Goal: Navigation & Orientation: Find specific page/section

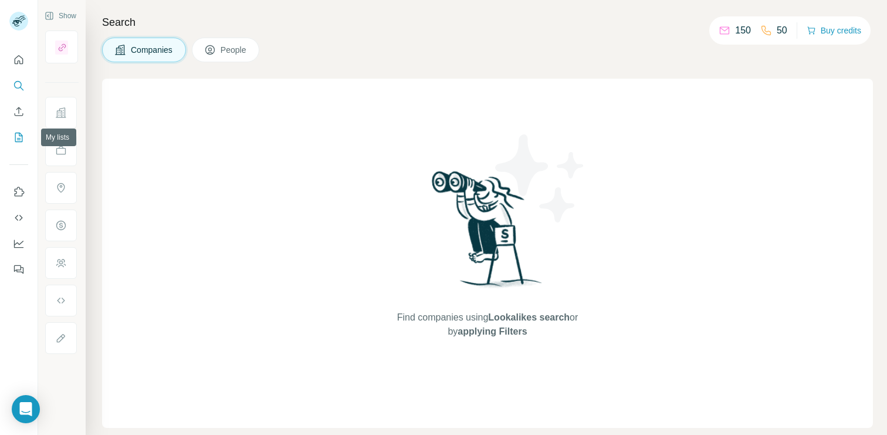
click at [15, 141] on icon "My lists" at bounding box center [19, 137] width 12 height 12
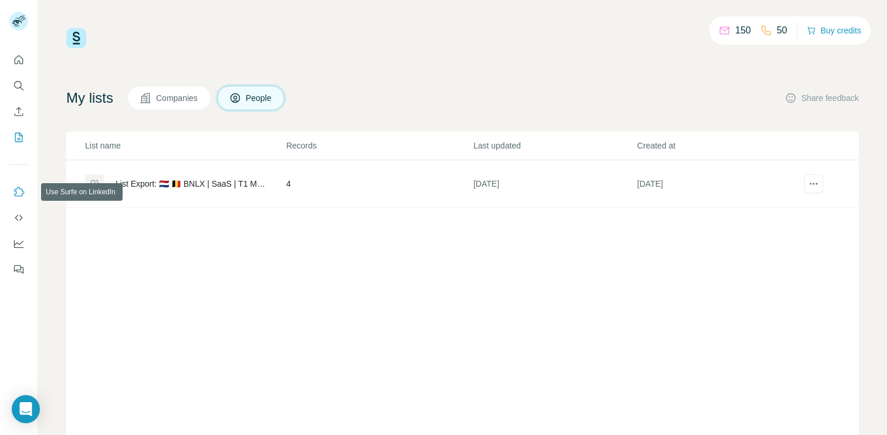
click at [21, 195] on icon "Use Surfe on LinkedIn" at bounding box center [19, 192] width 12 height 12
click at [21, 269] on icon "Feedback" at bounding box center [17, 268] width 7 height 6
click at [412, 269] on div "List name Records Last updated Created at List Export: 🇳🇱 🇧🇪 BNLX | SaaS | T1 M…" at bounding box center [462, 289] width 793 height 317
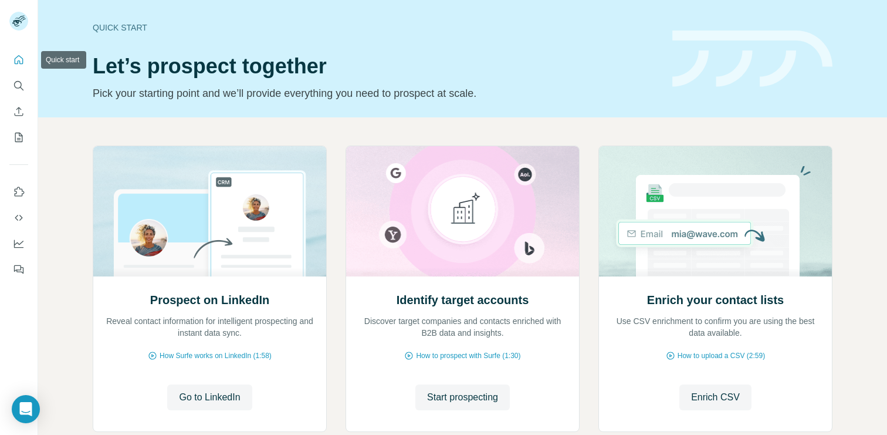
click at [19, 62] on icon "Quick start" at bounding box center [19, 59] width 9 height 9
click at [19, 91] on icon "Search" at bounding box center [19, 86] width 12 height 12
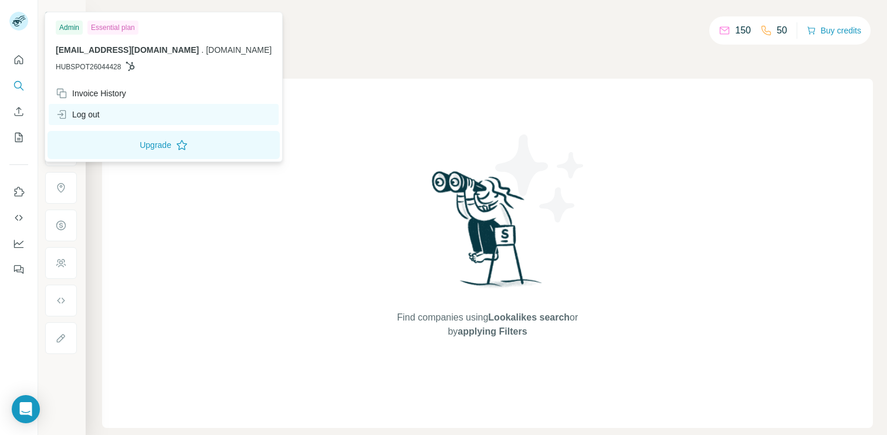
click at [93, 118] on div "Log out" at bounding box center [78, 115] width 44 height 12
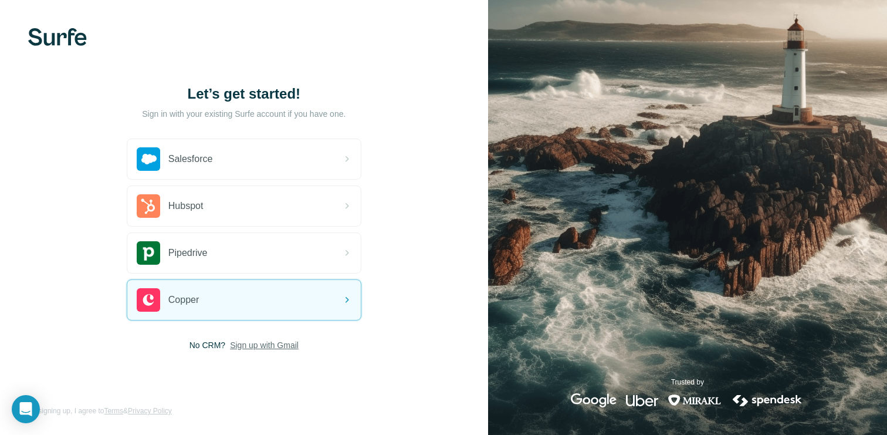
click at [270, 346] on span "Sign up with Gmail" at bounding box center [264, 345] width 69 height 12
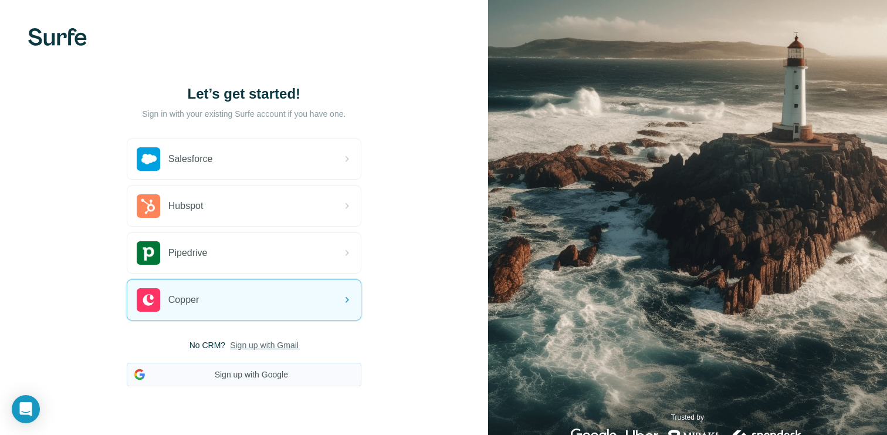
click at [245, 373] on button "Sign up with Google" at bounding box center [244, 374] width 235 height 23
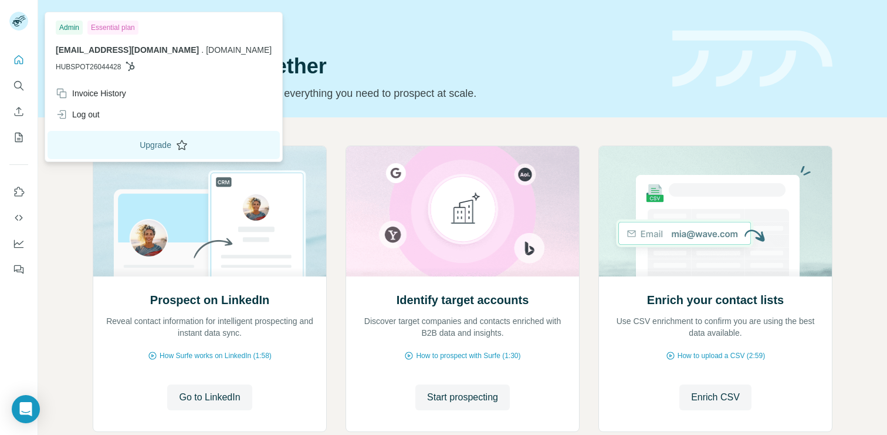
click at [133, 140] on button "Upgrade" at bounding box center [164, 145] width 232 height 28
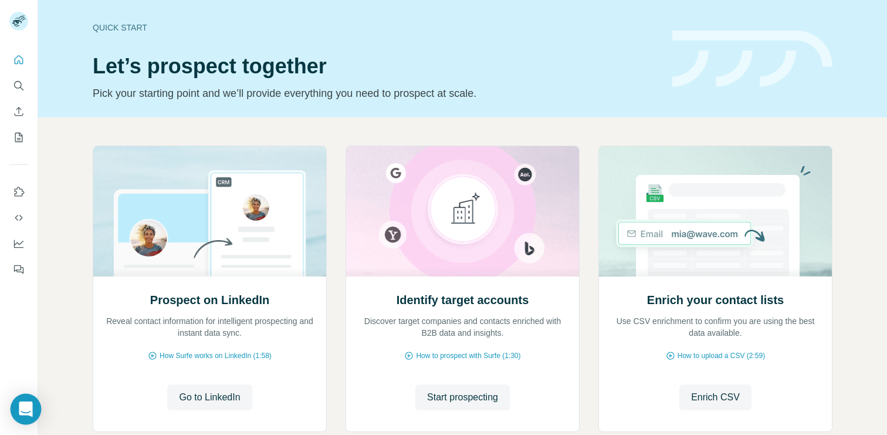
click at [35, 416] on div "Open Intercom Messenger" at bounding box center [26, 409] width 31 height 31
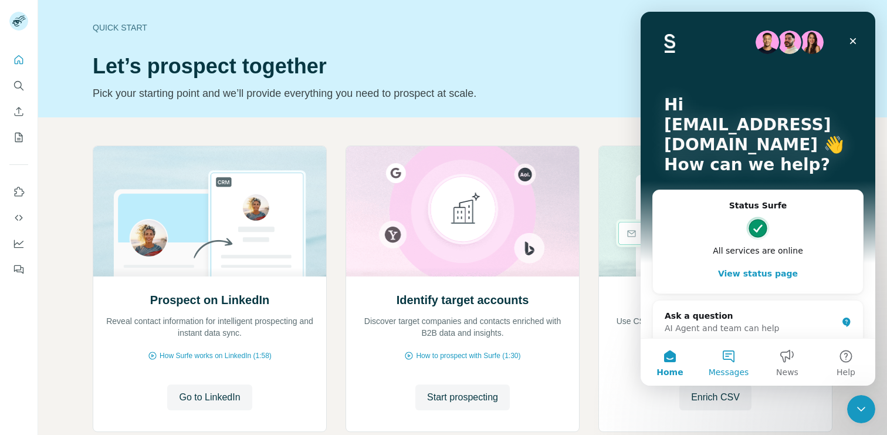
click at [729, 362] on button "Messages" at bounding box center [728, 362] width 59 height 47
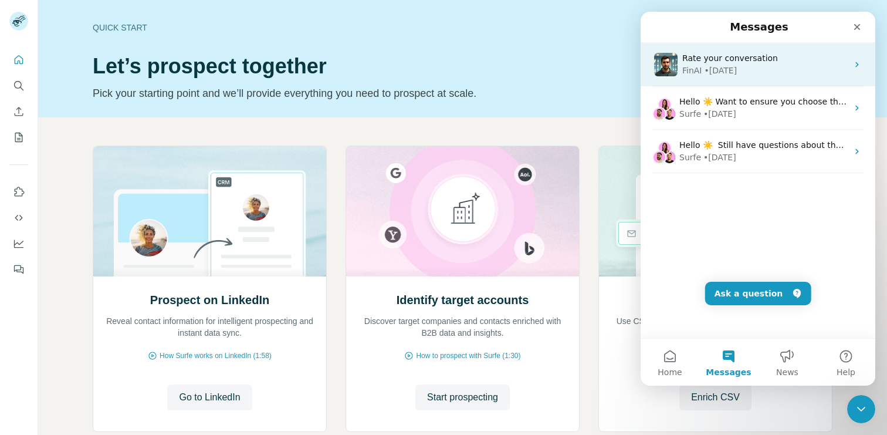
click at [745, 72] on div "FinAI • 15w ago" at bounding box center [764, 71] width 165 height 12
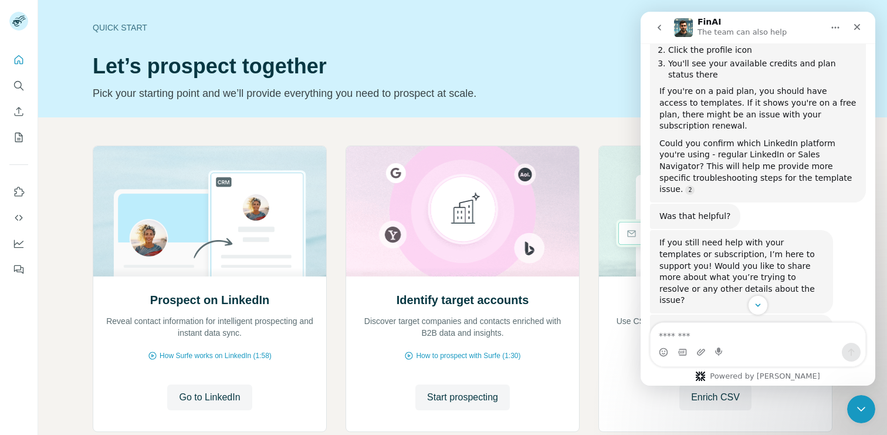
scroll to position [1354, 0]
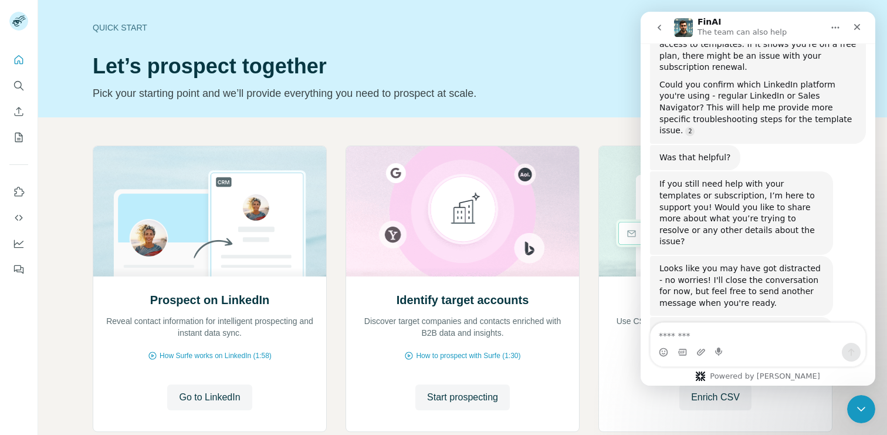
click at [663, 32] on button "go back" at bounding box center [659, 27] width 22 height 22
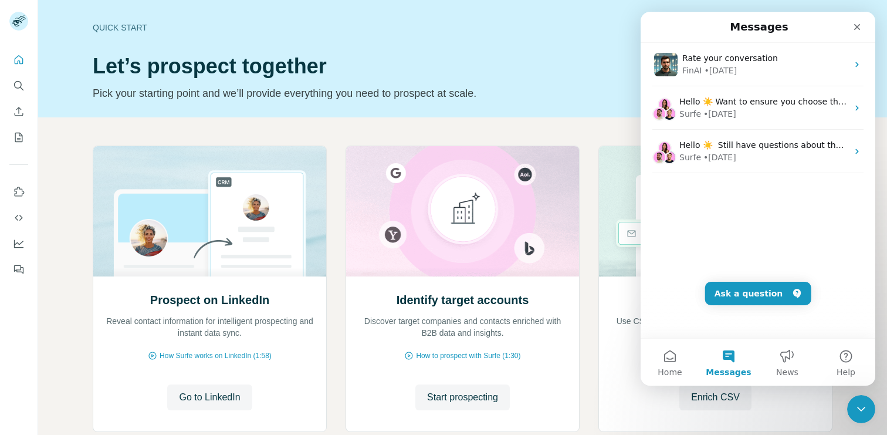
scroll to position [0, 0]
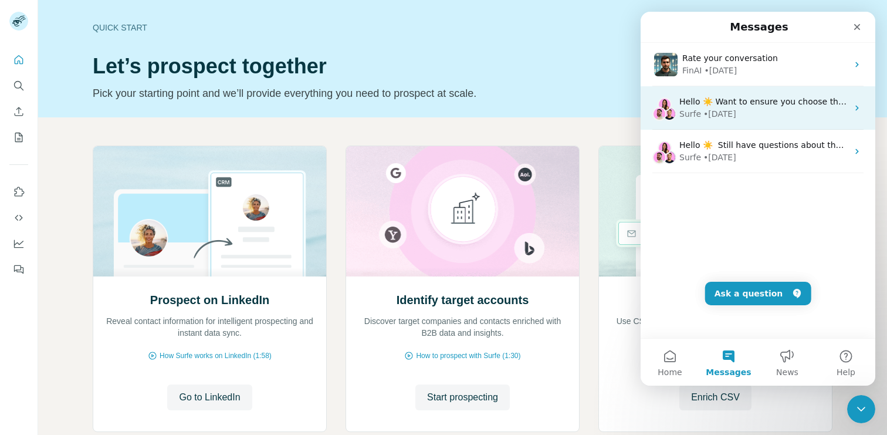
click at [767, 119] on div "Surfe • 21w ago" at bounding box center [763, 114] width 168 height 12
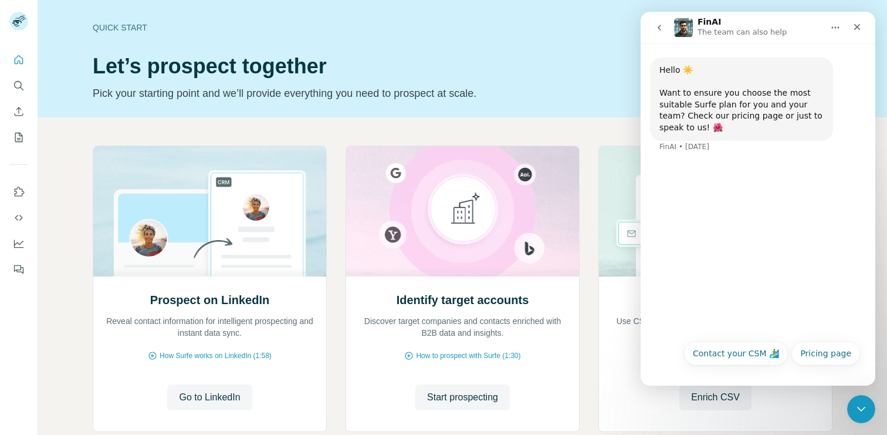
click at [657, 21] on button "go back" at bounding box center [659, 27] width 22 height 22
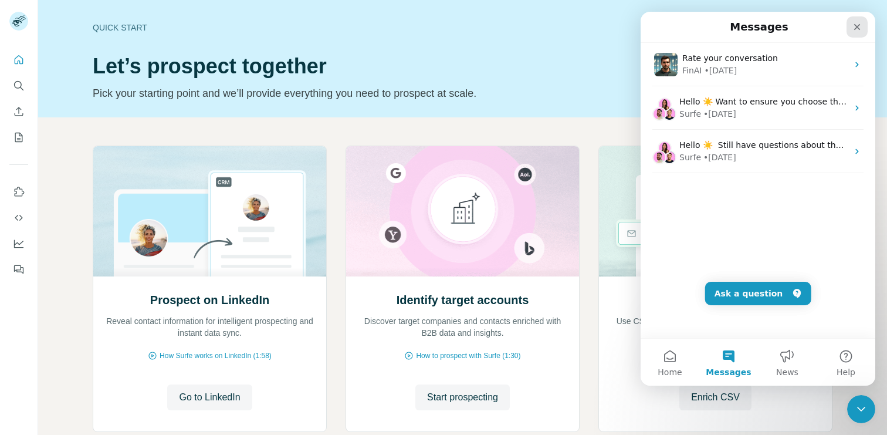
click at [862, 30] on div "Close" at bounding box center [857, 26] width 21 height 21
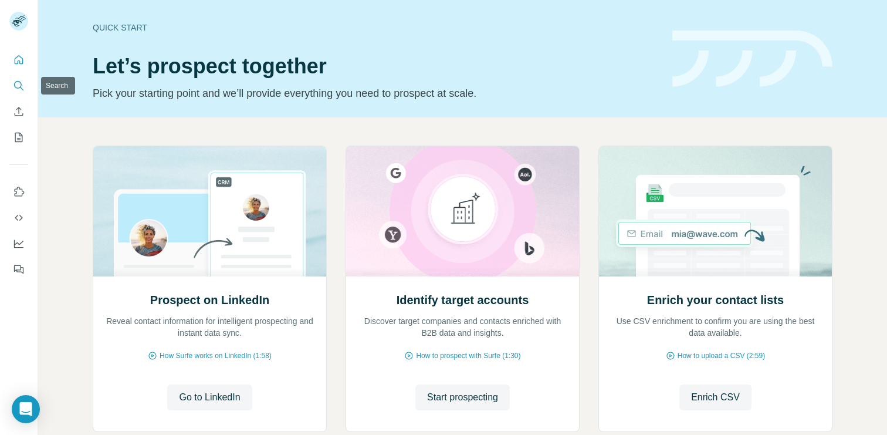
click at [22, 85] on icon "Search" at bounding box center [19, 86] width 12 height 12
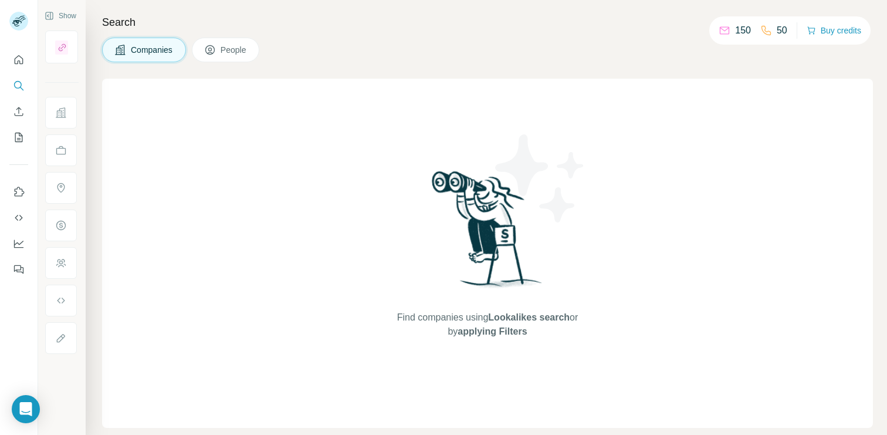
click at [232, 37] on div "Search Companies People Find companies using Lookalikes search or by applying F…" at bounding box center [486, 217] width 801 height 435
click at [234, 51] on span "People" at bounding box center [234, 50] width 27 height 12
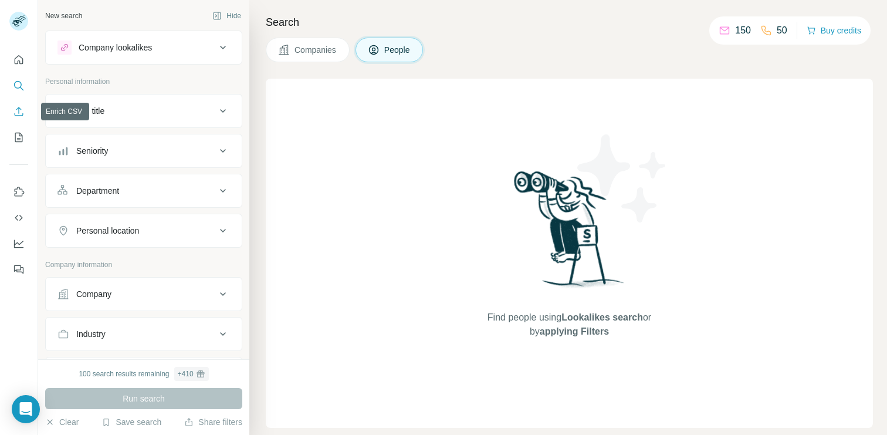
click at [17, 116] on icon "Enrich CSV" at bounding box center [19, 112] width 12 height 12
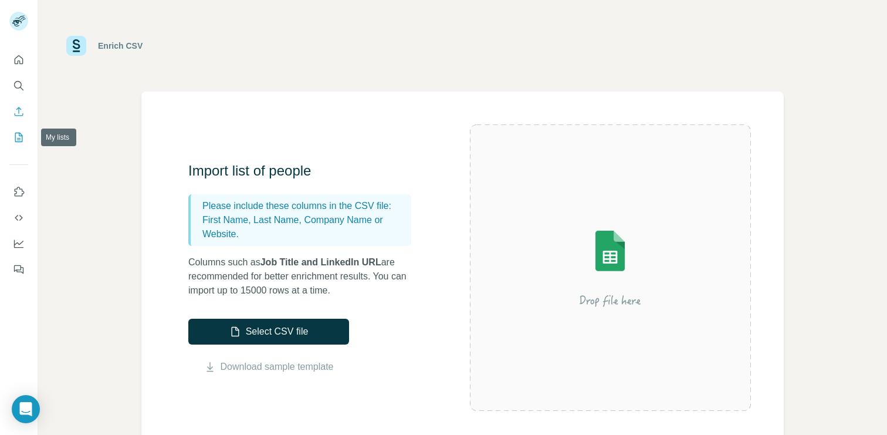
click at [19, 134] on icon "My lists" at bounding box center [20, 137] width 6 height 8
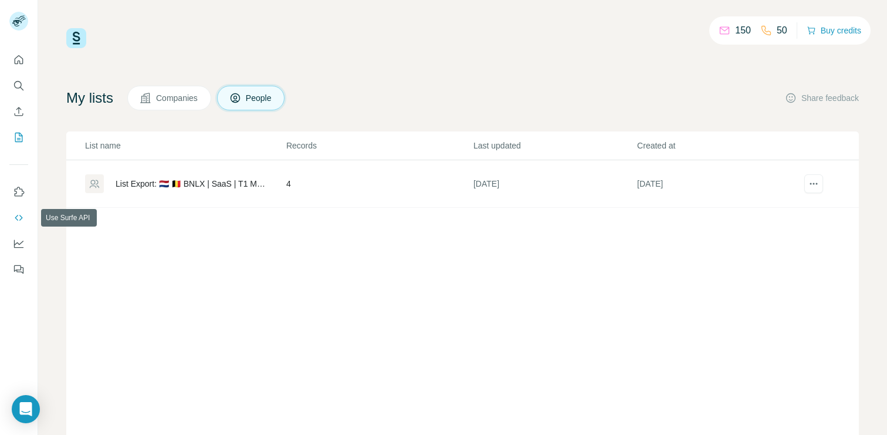
click at [16, 219] on icon "Use Surfe API" at bounding box center [19, 218] width 12 height 12
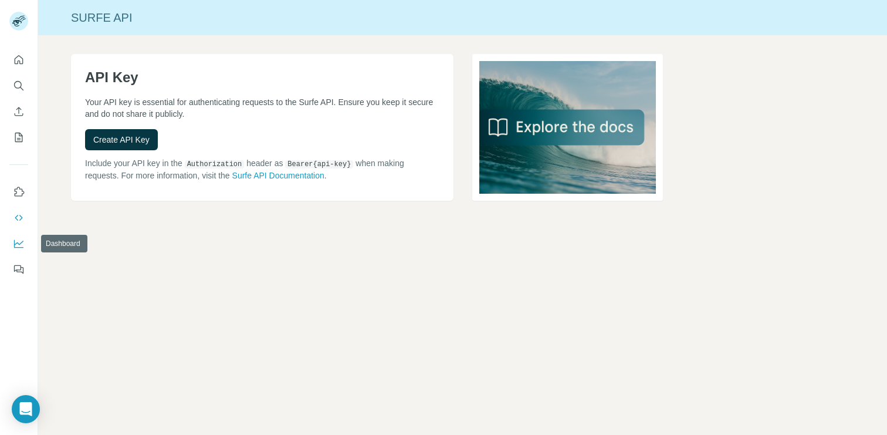
click at [14, 241] on icon "Dashboard" at bounding box center [18, 244] width 9 height 8
